Goal: Use online tool/utility: Utilize a website feature to perform a specific function

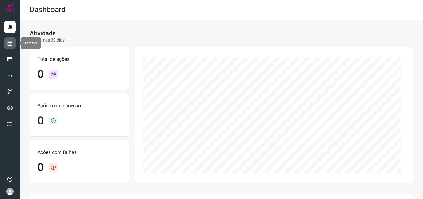
click at [13, 42] on icon at bounding box center [10, 43] width 7 height 6
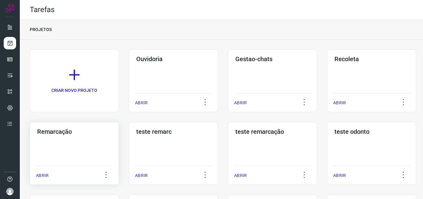
click at [129, 138] on div "Remarcação ABRIR" at bounding box center [173, 153] width 89 height 63
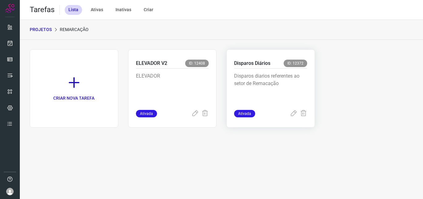
click at [252, 90] on p "Disparos diarios referentes ao setor de Remacação" at bounding box center [270, 87] width 73 height 31
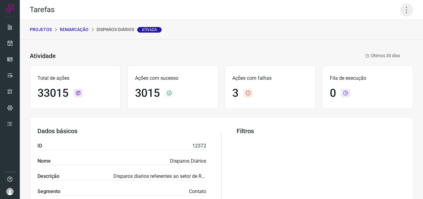
click at [403, 9] on icon at bounding box center [407, 9] width 13 height 13
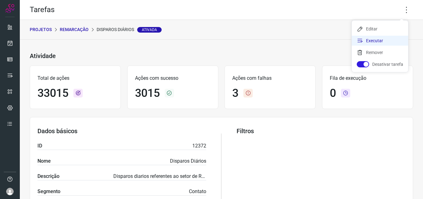
click at [390, 39] on li "Executar" at bounding box center [380, 41] width 56 height 10
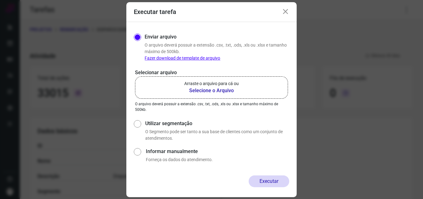
click at [253, 85] on label "Arraste o arquivo para cá ou Selecione o Arquivo" at bounding box center [211, 87] width 153 height 22
click at [0, 0] on input "Arraste o arquivo para cá ou Selecione o Arquivo" at bounding box center [0, 0] width 0 height 0
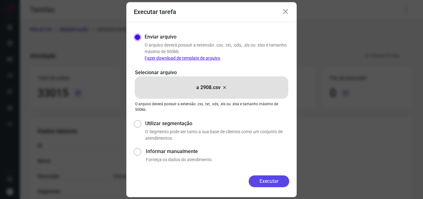
click at [264, 181] on button "Executar" at bounding box center [269, 181] width 41 height 12
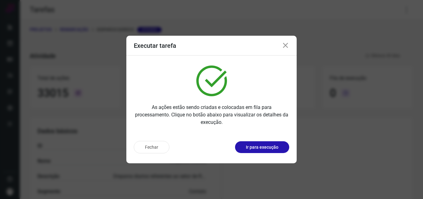
click at [269, 148] on p "Ir para execução" at bounding box center [262, 147] width 33 height 7
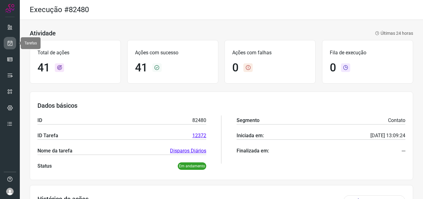
click at [12, 42] on icon at bounding box center [10, 43] width 7 height 6
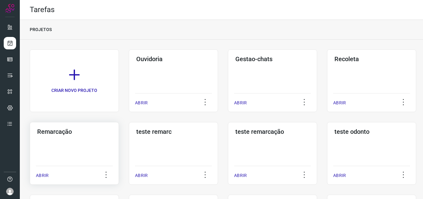
click at [129, 141] on div "Remarcação ABRIR" at bounding box center [173, 153] width 89 height 63
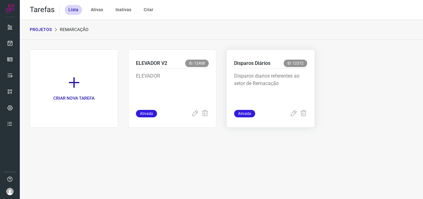
click at [268, 94] on p "Disparos diarios referentes ao setor de Remacação" at bounding box center [270, 87] width 73 height 31
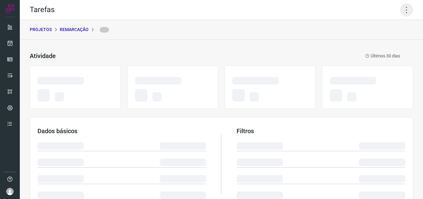
click at [403, 7] on icon at bounding box center [407, 9] width 13 height 13
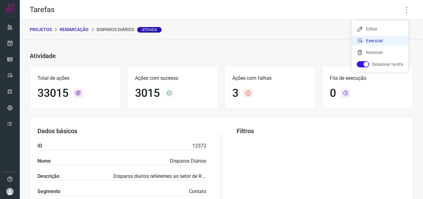
click at [388, 39] on li "Executar" at bounding box center [380, 41] width 56 height 10
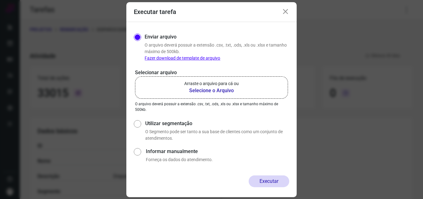
click at [229, 90] on b "Selecione o Arquivo" at bounding box center [211, 90] width 55 height 7
click at [0, 0] on input "Arraste o arquivo para cá ou Selecione o Arquivo" at bounding box center [0, 0] width 0 height 0
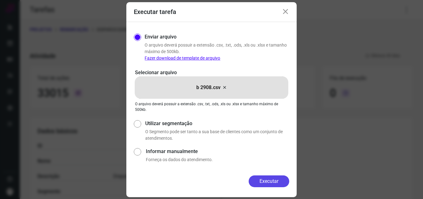
click at [270, 181] on button "Executar" at bounding box center [269, 181] width 41 height 12
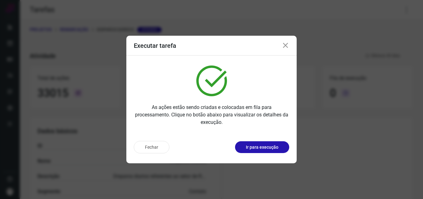
click at [264, 144] on p "Ir para execução" at bounding box center [262, 147] width 33 height 7
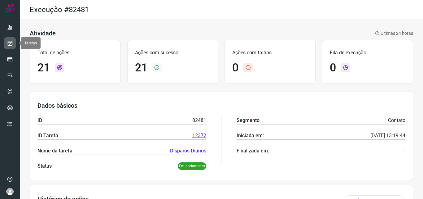
click at [4, 42] on link at bounding box center [10, 43] width 12 height 12
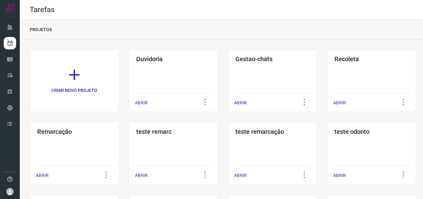
click at [129, 148] on div "Remarcação ABRIR" at bounding box center [173, 153] width 89 height 63
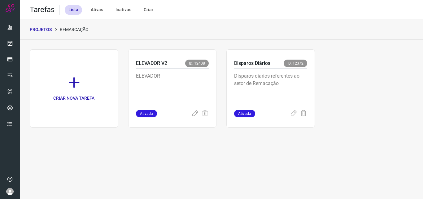
click at [276, 95] on p "Disparos diarios referentes ao setor de Remacação" at bounding box center [270, 87] width 73 height 31
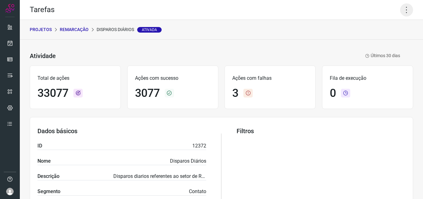
click at [405, 11] on icon at bounding box center [407, 9] width 13 height 13
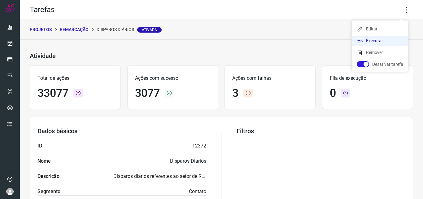
click at [384, 41] on li "Executar" at bounding box center [380, 41] width 56 height 10
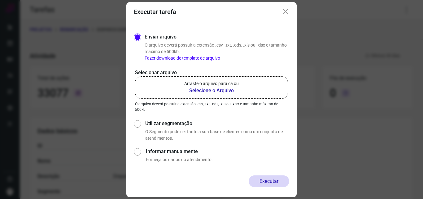
click at [243, 84] on label "Arraste o arquivo para cá ou Selecione o Arquivo" at bounding box center [211, 87] width 153 height 22
click at [0, 0] on input "Arraste o arquivo para cá ou Selecione o Arquivo" at bounding box center [0, 0] width 0 height 0
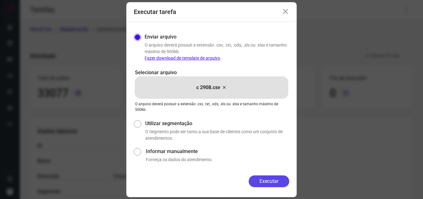
click at [266, 176] on button "Executar" at bounding box center [269, 181] width 41 height 12
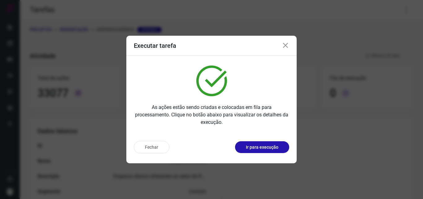
click at [268, 147] on p "Ir para execução" at bounding box center [262, 147] width 33 height 7
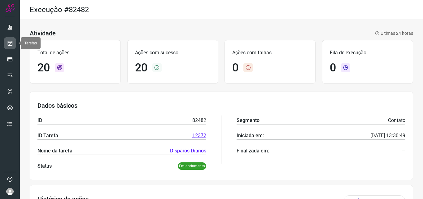
click at [11, 46] on link at bounding box center [10, 43] width 12 height 12
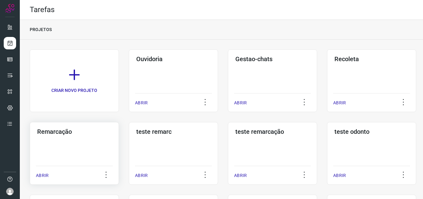
click at [129, 136] on div "Remarcação ABRIR" at bounding box center [173, 153] width 89 height 63
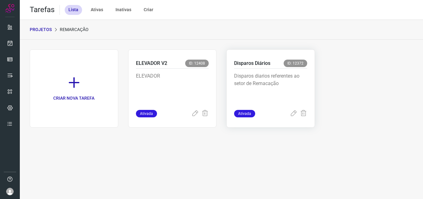
click at [290, 80] on p "Disparos diarios referentes ao setor de Remacação" at bounding box center [270, 87] width 73 height 31
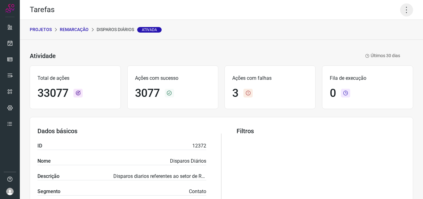
click at [402, 9] on icon at bounding box center [407, 9] width 13 height 13
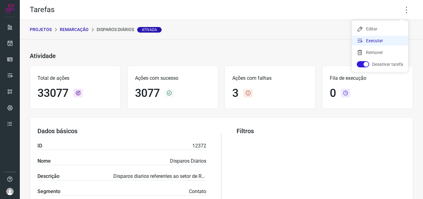
click at [386, 39] on li "Executar" at bounding box center [380, 41] width 56 height 10
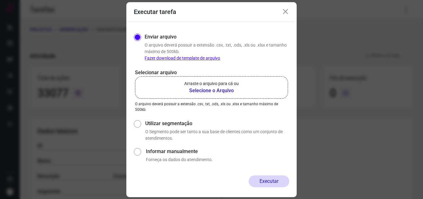
click at [203, 93] on b "Selecione o Arquivo" at bounding box center [211, 90] width 55 height 7
click at [0, 0] on input "Arraste o arquivo para cá ou Selecione o Arquivo" at bounding box center [0, 0] width 0 height 0
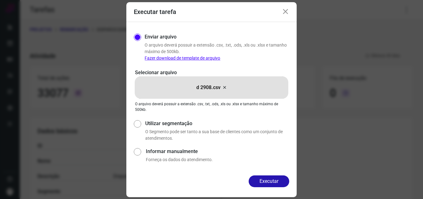
click at [261, 181] on button "Executar" at bounding box center [269, 181] width 41 height 12
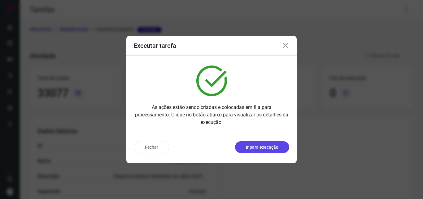
click at [267, 142] on button "Ir para execução" at bounding box center [262, 147] width 54 height 12
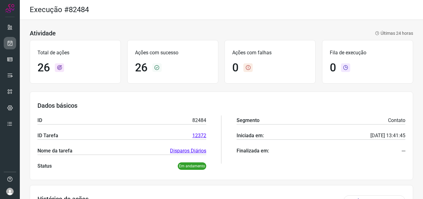
click at [12, 41] on icon at bounding box center [10, 43] width 7 height 6
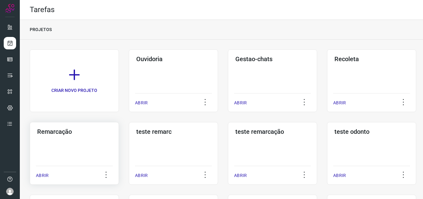
click at [129, 138] on div "Remarcação ABRIR" at bounding box center [173, 153] width 89 height 63
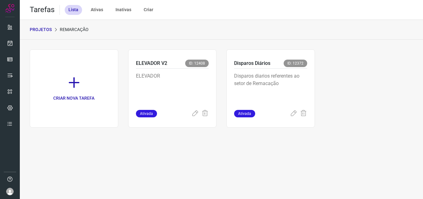
click at [313, 94] on div "Disparos Diários ID: 12372 Disparos diarios referentes ao setor de Remacação At…" at bounding box center [271, 88] width 89 height 78
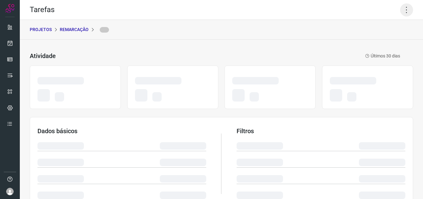
click at [401, 7] on icon at bounding box center [407, 9] width 13 height 13
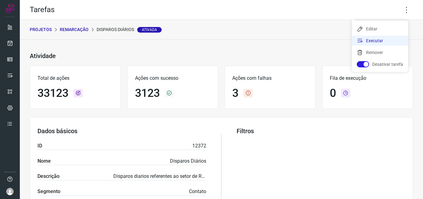
click at [388, 38] on li "Executar" at bounding box center [380, 41] width 56 height 10
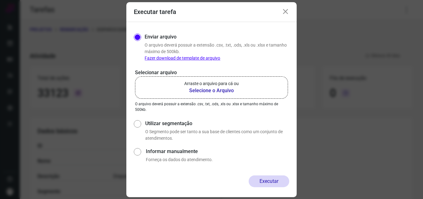
click at [227, 93] on b "Selecione o Arquivo" at bounding box center [211, 90] width 55 height 7
click at [0, 0] on input "Arraste o arquivo para cá ou Selecione o Arquivo" at bounding box center [0, 0] width 0 height 0
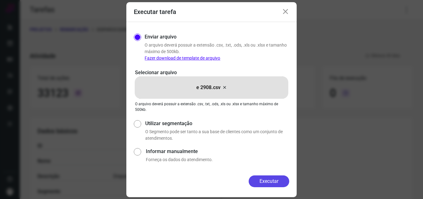
click at [266, 183] on button "Executar" at bounding box center [269, 181] width 41 height 12
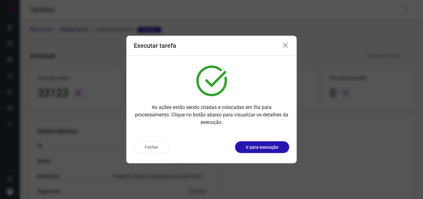
click at [274, 145] on p "Ir para execução" at bounding box center [262, 147] width 33 height 7
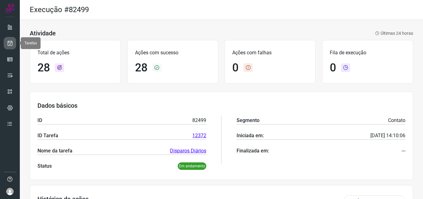
click at [11, 45] on icon at bounding box center [10, 43] width 7 height 6
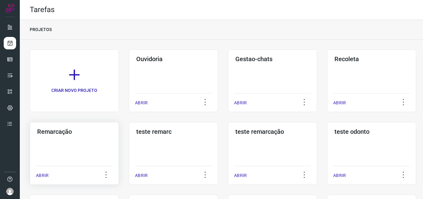
click at [129, 137] on div "Remarcação ABRIR" at bounding box center [173, 153] width 89 height 63
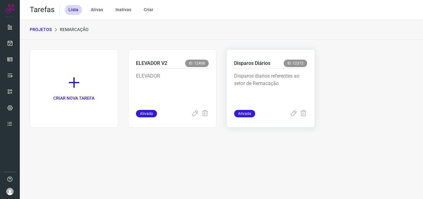
click at [271, 90] on p "Disparos diarios referentes ao setor de Remacação" at bounding box center [270, 87] width 73 height 31
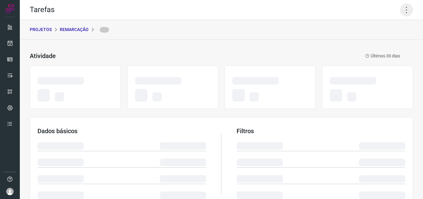
click at [401, 8] on icon at bounding box center [407, 9] width 13 height 13
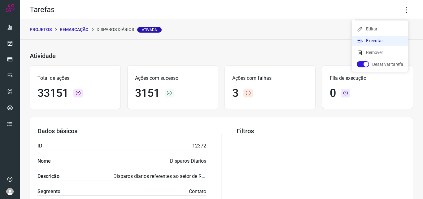
click at [380, 39] on li "Executar" at bounding box center [380, 41] width 56 height 10
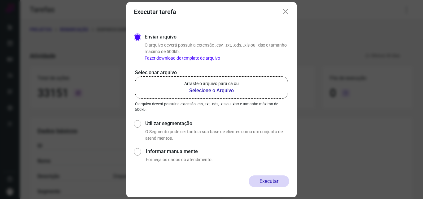
click at [222, 87] on b "Selecione o Arquivo" at bounding box center [211, 90] width 55 height 7
click at [0, 0] on input "Arraste o arquivo para cá ou Selecione o Arquivo" at bounding box center [0, 0] width 0 height 0
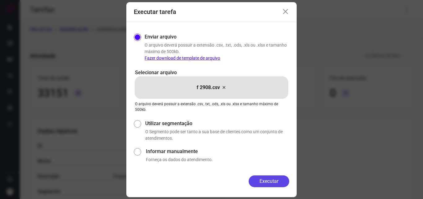
click at [262, 177] on button "Executar" at bounding box center [269, 181] width 41 height 12
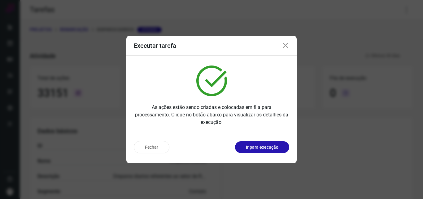
click at [267, 144] on p "Ir para execução" at bounding box center [262, 147] width 33 height 7
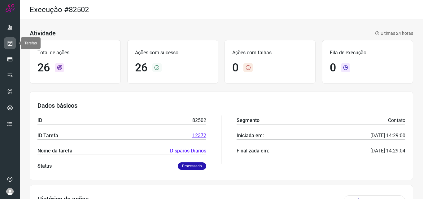
click at [9, 45] on icon at bounding box center [10, 43] width 7 height 6
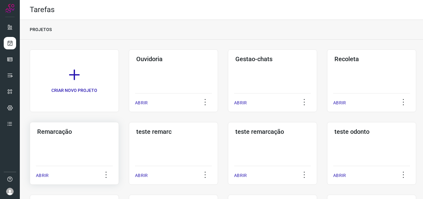
click at [129, 144] on div "Remarcação ABRIR" at bounding box center [173, 153] width 89 height 63
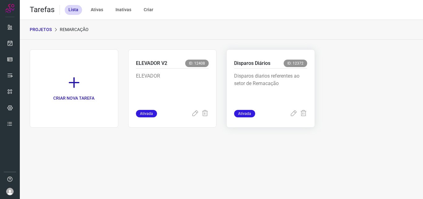
click at [290, 86] on p "Disparos diarios referentes ao setor de Remacação" at bounding box center [270, 87] width 73 height 31
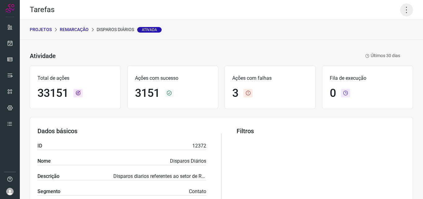
click at [401, 7] on icon at bounding box center [407, 9] width 13 height 13
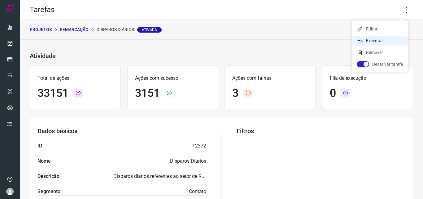
click at [386, 39] on li "Executar" at bounding box center [380, 41] width 56 height 10
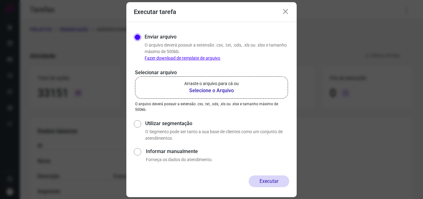
click at [233, 85] on p "Arraste o arquivo para cá ou" at bounding box center [211, 83] width 55 height 7
click at [0, 0] on input "Arraste o arquivo para cá ou Selecione o Arquivo" at bounding box center [0, 0] width 0 height 0
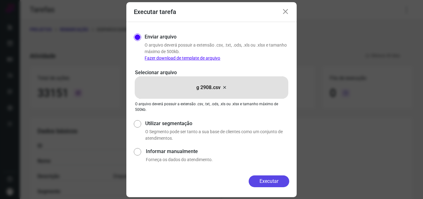
click at [269, 182] on button "Executar" at bounding box center [269, 181] width 41 height 12
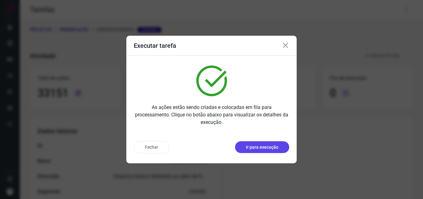
click at [272, 145] on p "Ir para execução" at bounding box center [262, 147] width 33 height 7
